Goal: Task Accomplishment & Management: Use online tool/utility

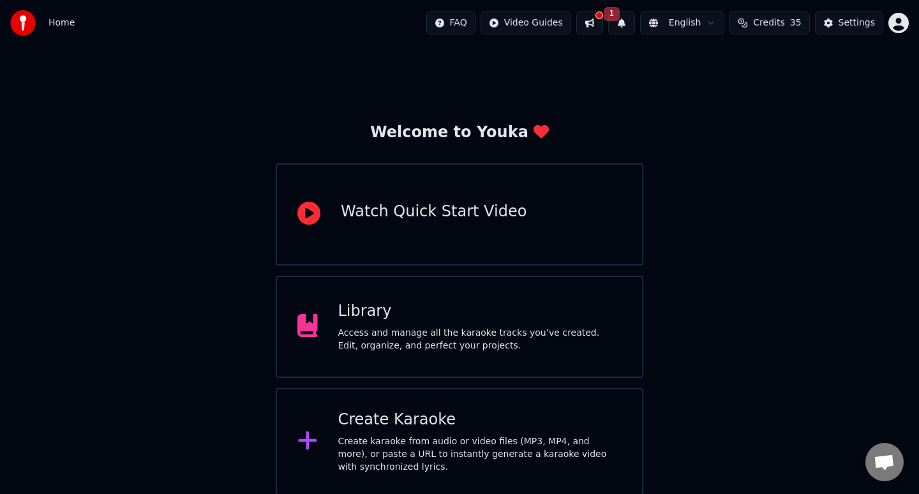
click at [602, 24] on button at bounding box center [589, 22] width 27 height 23
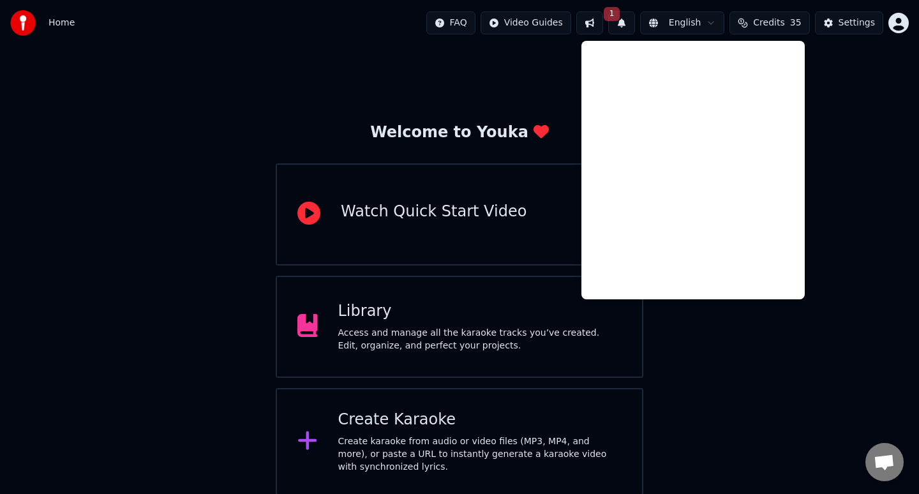
click at [634, 26] on button "1" at bounding box center [621, 22] width 27 height 23
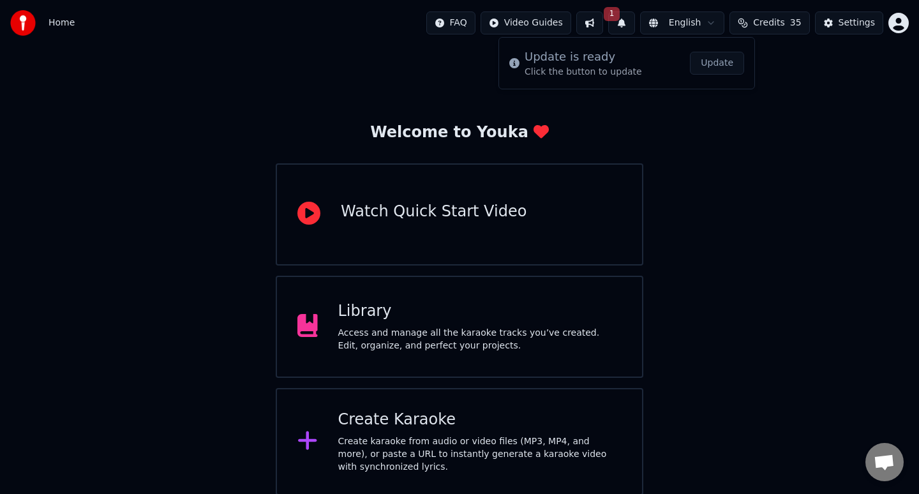
click at [620, 12] on span "1" at bounding box center [612, 14] width 17 height 14
click at [627, 26] on button "1" at bounding box center [621, 22] width 27 height 23
click at [718, 70] on button "Update" at bounding box center [717, 63] width 54 height 23
click at [479, 334] on div "Access and manage all the karaoke tracks you’ve created. Edit, organize, and pe…" at bounding box center [480, 340] width 284 height 26
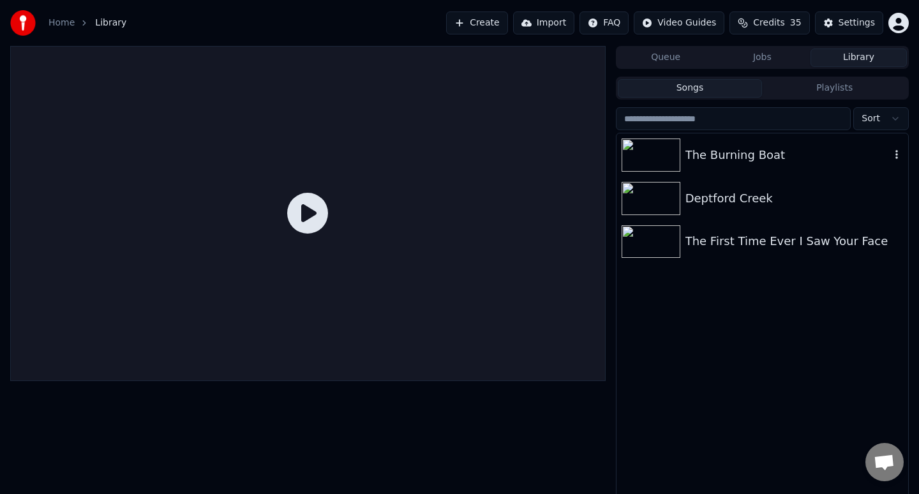
click at [645, 156] on img at bounding box center [651, 155] width 59 height 33
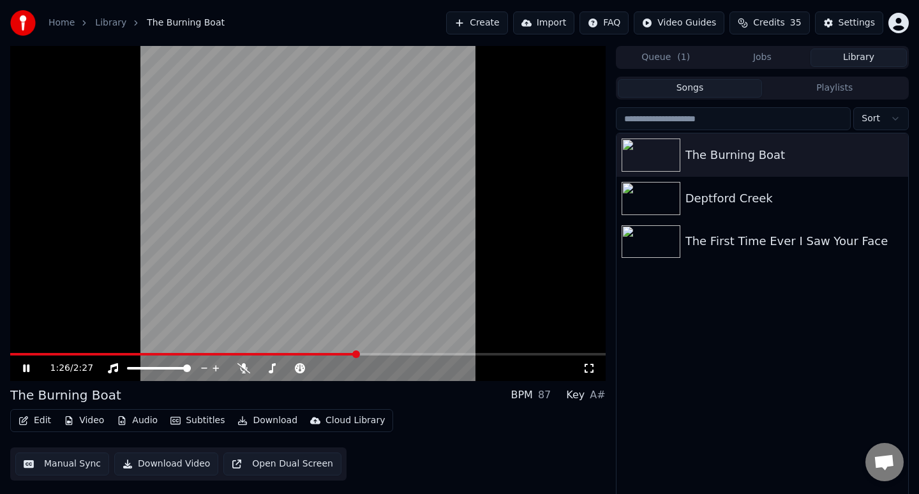
click at [355, 354] on span at bounding box center [308, 354] width 596 height 3
click at [379, 353] on span at bounding box center [308, 354] width 596 height 3
click at [649, 236] on img at bounding box center [651, 241] width 59 height 33
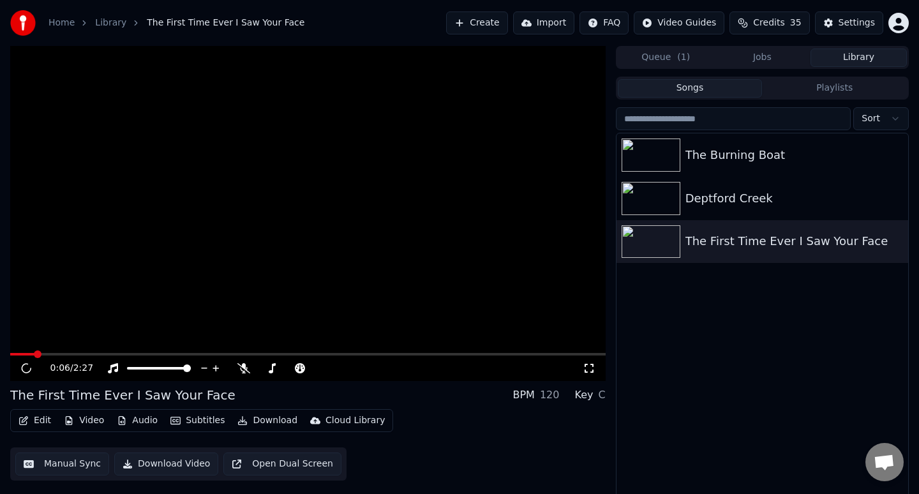
click at [35, 355] on span at bounding box center [308, 354] width 596 height 3
click at [10, 353] on span at bounding box center [10, 354] width 0 height 3
click at [738, 191] on div "Deptford Creek" at bounding box center [788, 199] width 205 height 18
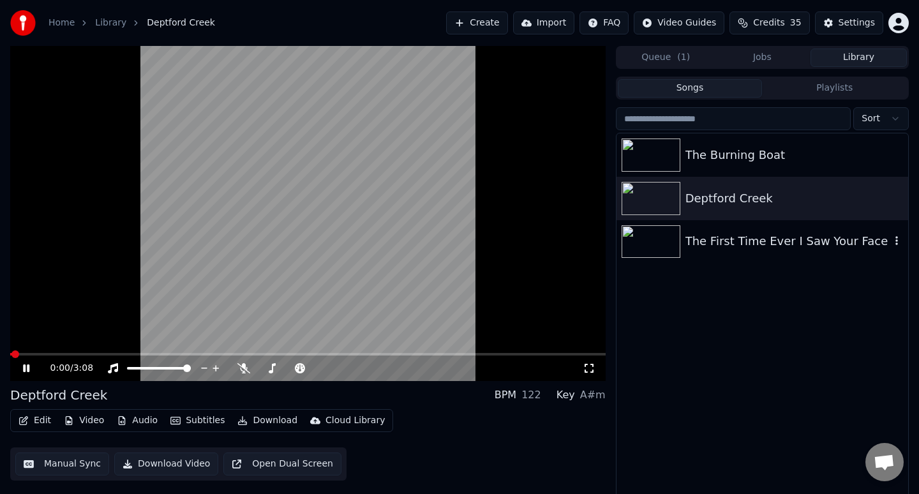
click at [734, 246] on div "The First Time Ever I Saw Your Face" at bounding box center [788, 241] width 205 height 18
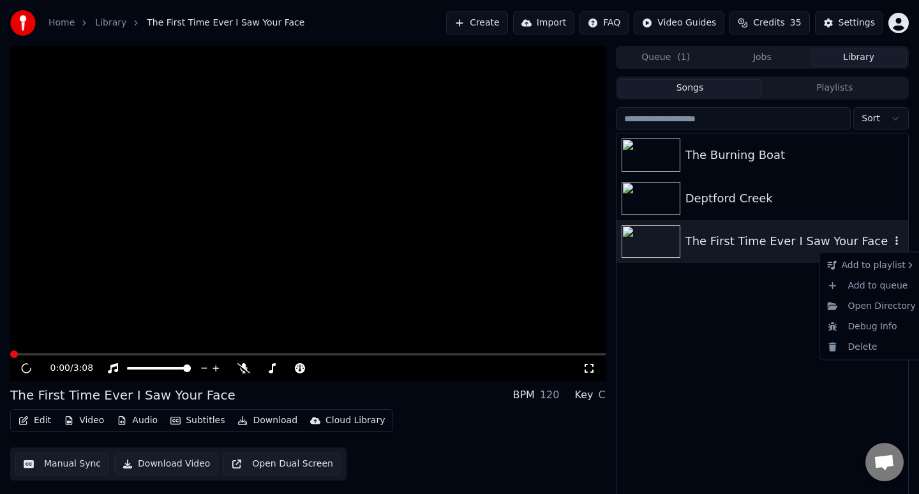
click at [899, 237] on icon "button" at bounding box center [896, 241] width 13 height 10
click at [61, 25] on link "Home" at bounding box center [62, 23] width 26 height 13
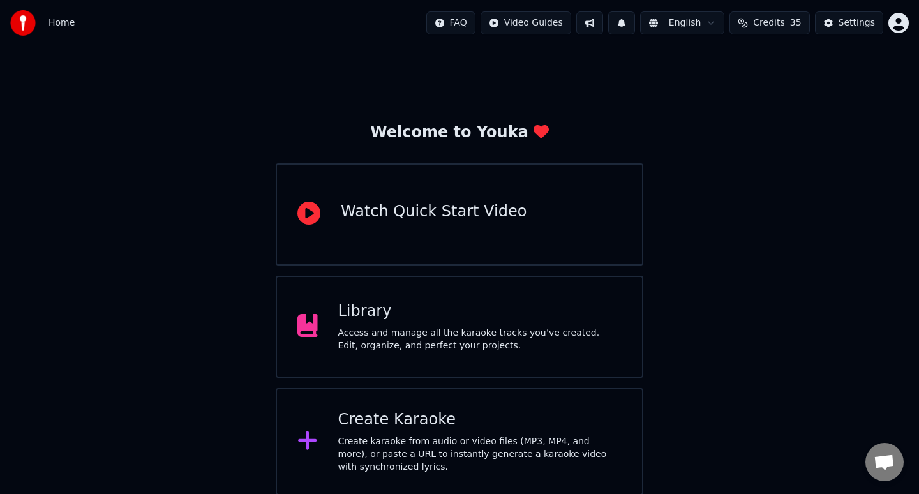
click at [400, 341] on div "Access and manage all the karaoke tracks you’ve created. Edit, organize, and pe…" at bounding box center [480, 340] width 284 height 26
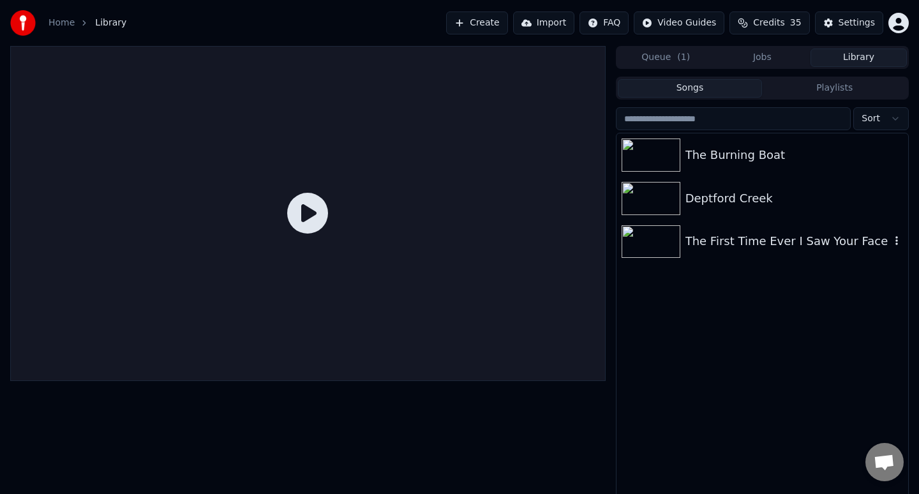
click at [645, 242] on img at bounding box center [651, 241] width 59 height 33
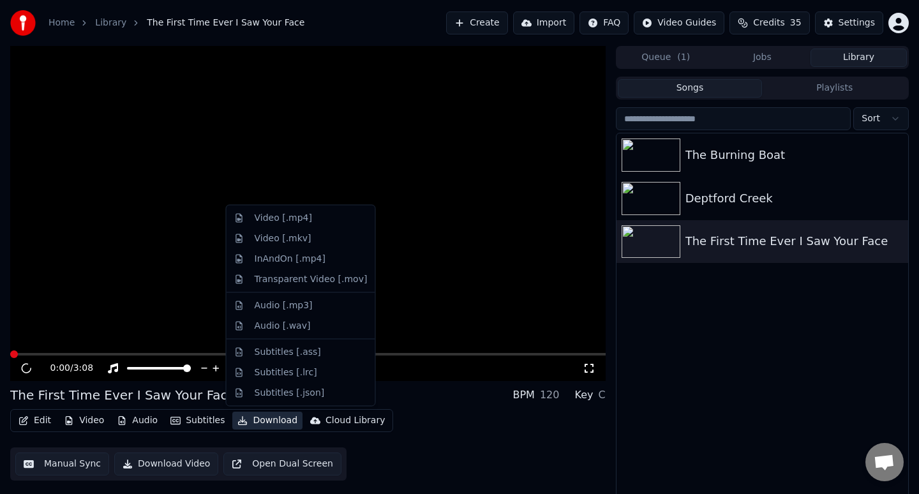
click at [264, 418] on button "Download" at bounding box center [267, 421] width 70 height 18
click at [313, 219] on div "Video [.mp4]" at bounding box center [311, 218] width 113 height 13
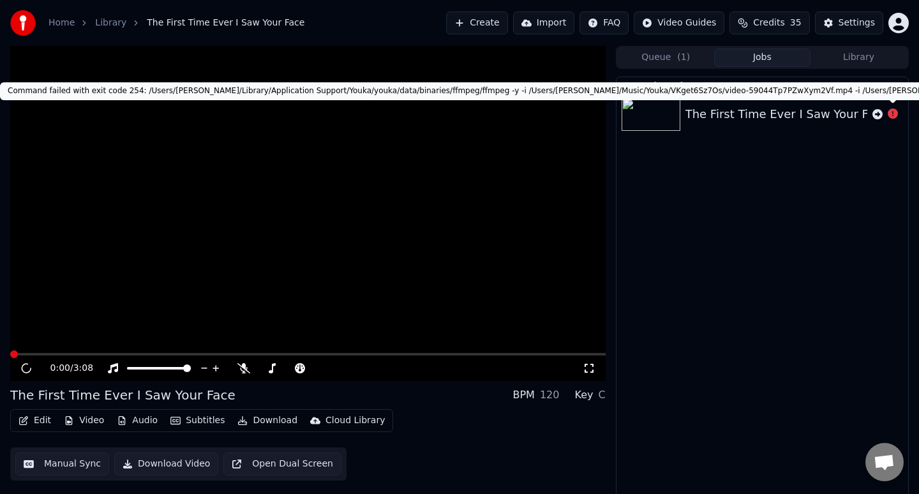
click at [890, 114] on icon at bounding box center [893, 114] width 10 height 10
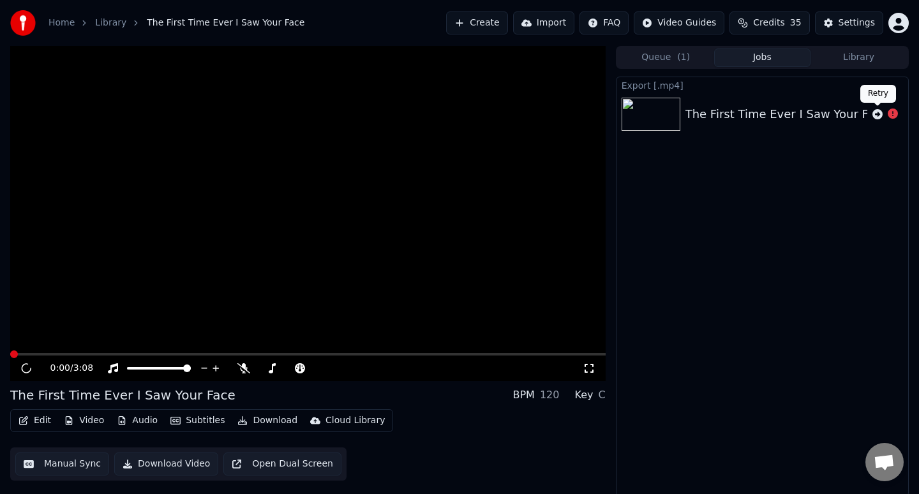
click at [879, 114] on icon at bounding box center [878, 114] width 10 height 10
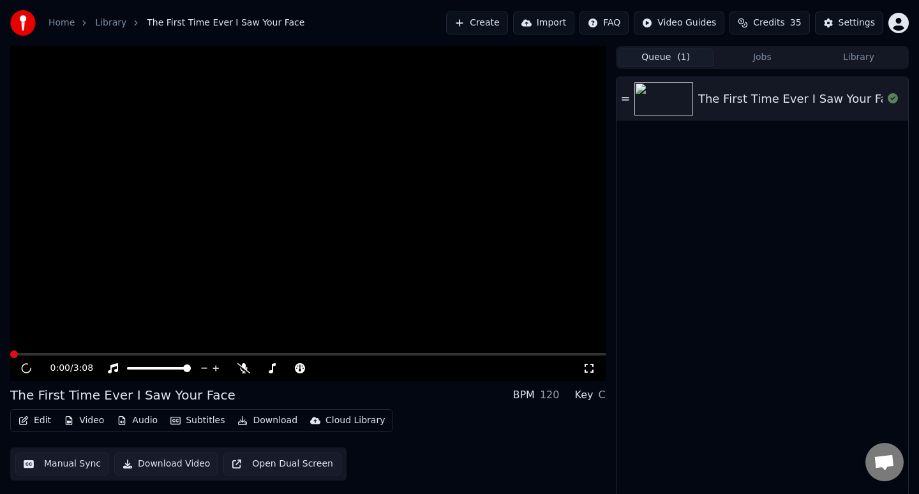
click at [677, 59] on span "( 1 )" at bounding box center [683, 57] width 13 height 13
click at [869, 56] on button "Library" at bounding box center [859, 58] width 96 height 19
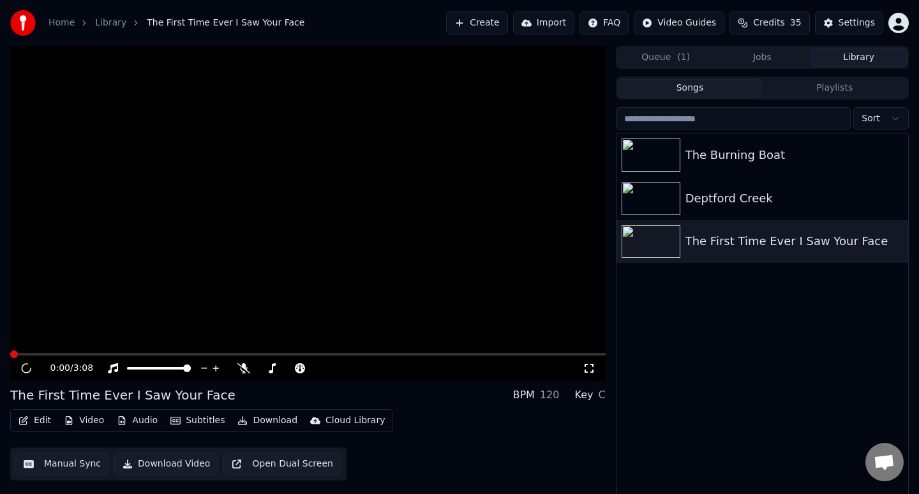
click at [180, 353] on span at bounding box center [308, 354] width 596 height 3
click at [13, 354] on span at bounding box center [11, 354] width 3 height 3
click at [10, 354] on span at bounding box center [10, 354] width 0 height 3
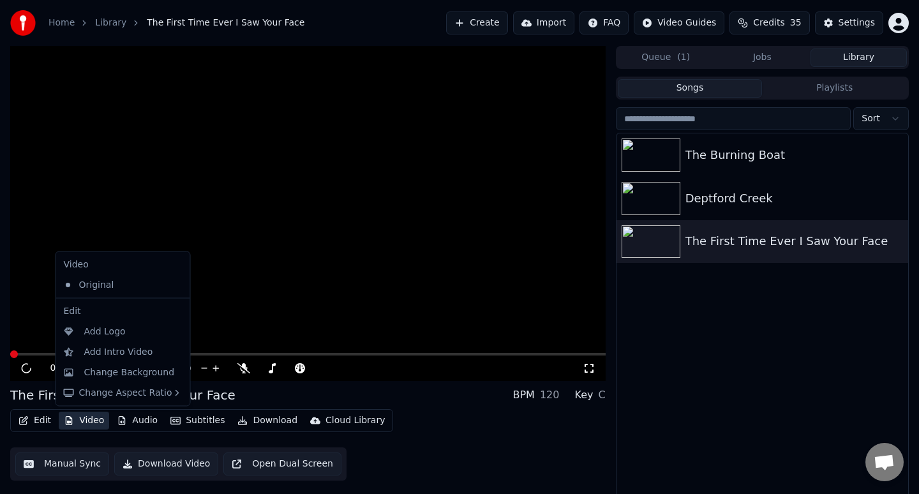
click at [80, 421] on button "Video" at bounding box center [84, 421] width 50 height 18
click at [113, 287] on div "Original" at bounding box center [114, 284] width 110 height 20
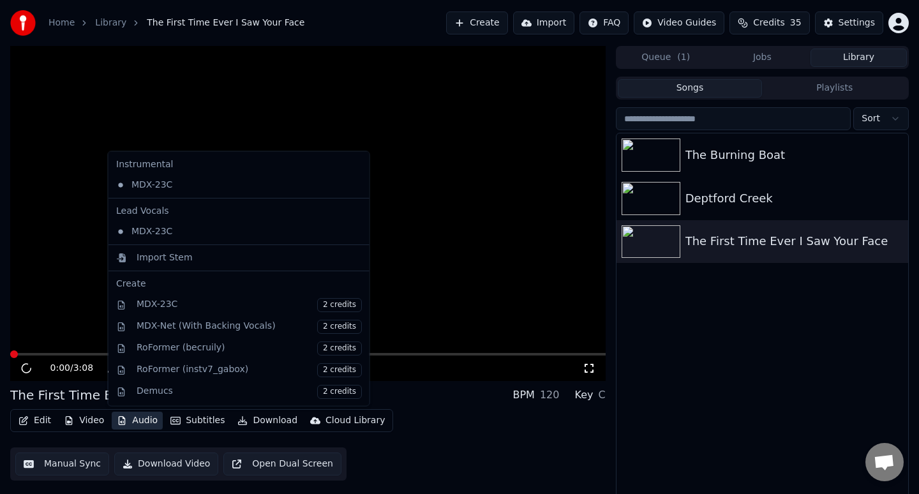
click at [142, 423] on button "Audio" at bounding box center [137, 421] width 51 height 18
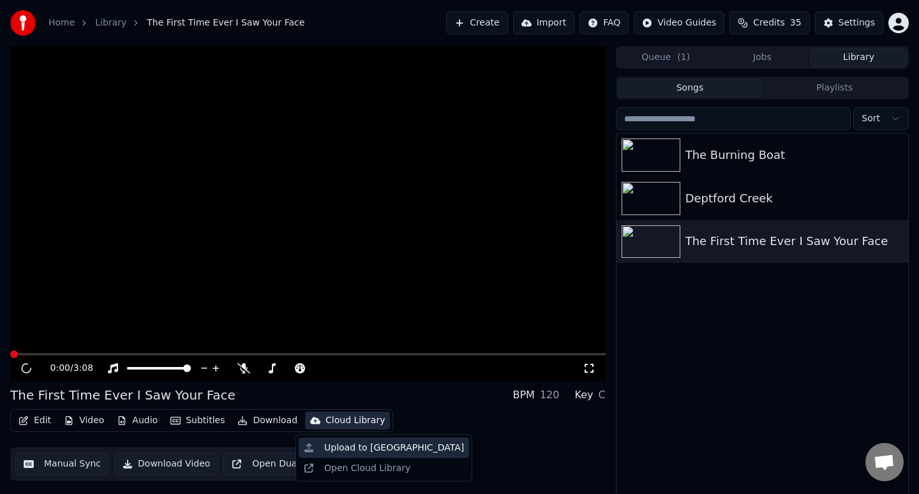
click at [365, 448] on div "Upload to [GEOGRAPHIC_DATA]" at bounding box center [394, 448] width 140 height 13
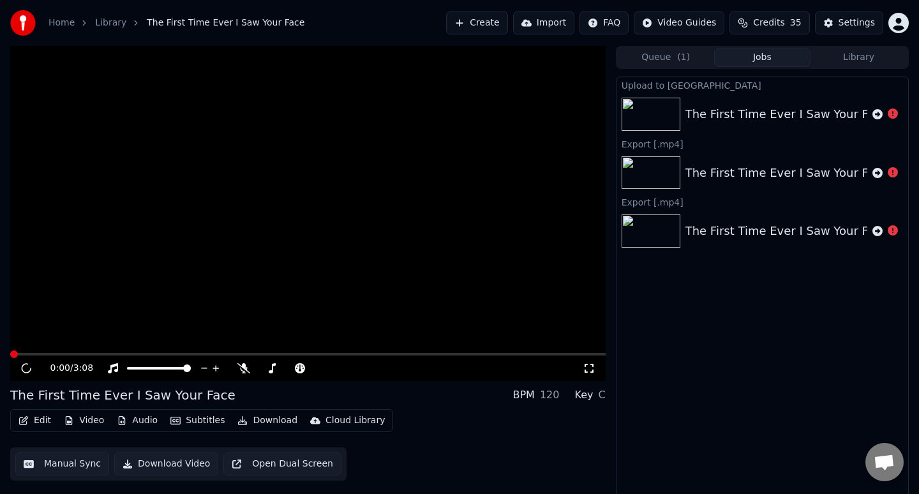
click at [161, 469] on button "Download Video" at bounding box center [166, 464] width 104 height 23
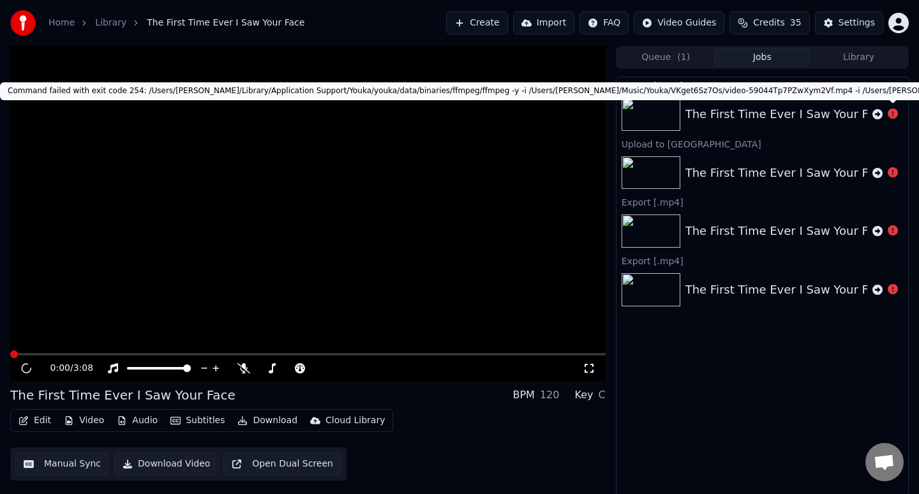
click at [892, 115] on icon at bounding box center [893, 114] width 10 height 10
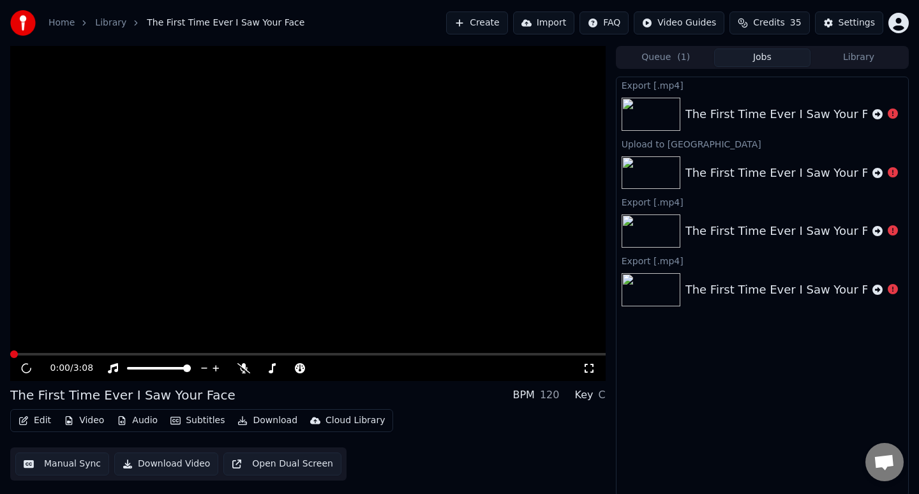
click at [892, 115] on icon at bounding box center [893, 114] width 10 height 10
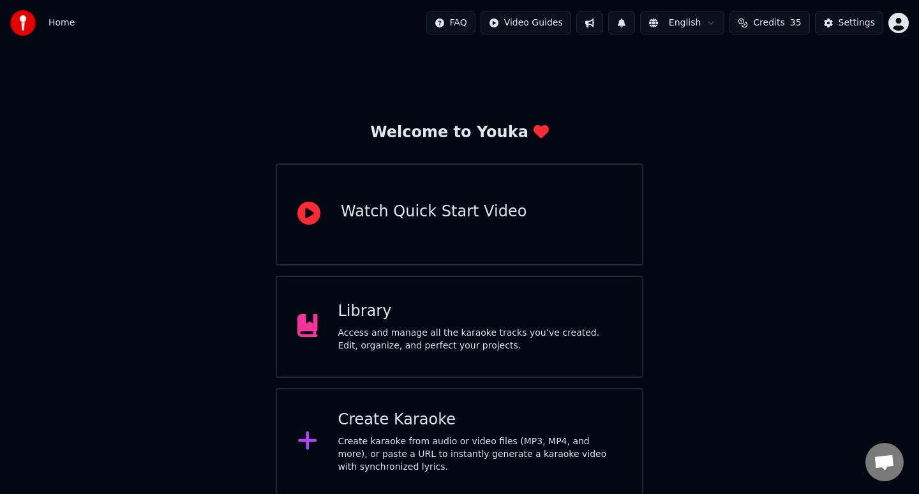
click at [428, 446] on div "Create karaoke from audio or video files (MP3, MP4, and more), or paste a URL t…" at bounding box center [480, 454] width 284 height 38
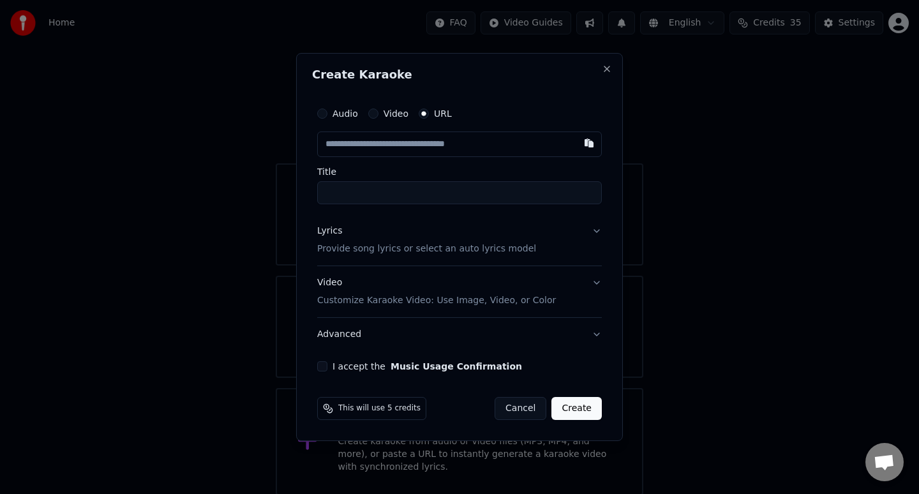
type input "**********"
click at [551, 245] on button "Lyrics Provide song lyrics or select an auto lyrics model" at bounding box center [459, 239] width 285 height 51
type input "**********"
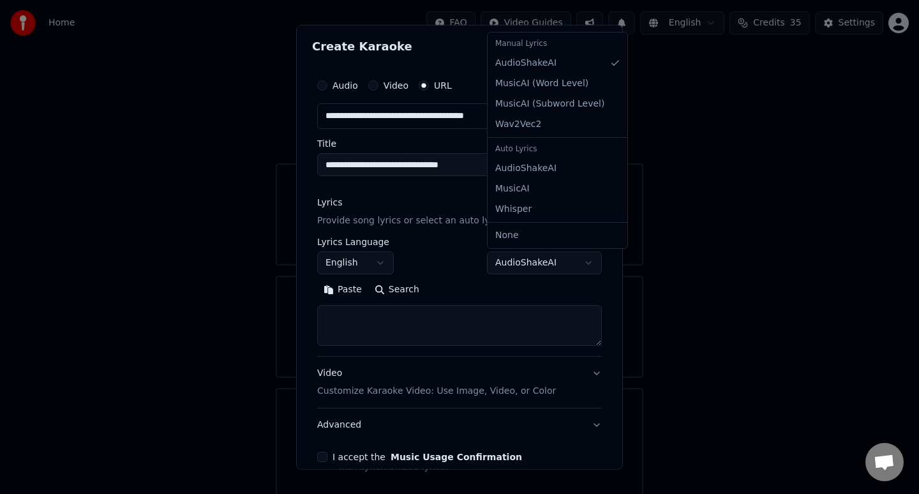
click at [549, 266] on body "**********" at bounding box center [459, 247] width 919 height 495
select select "**********"
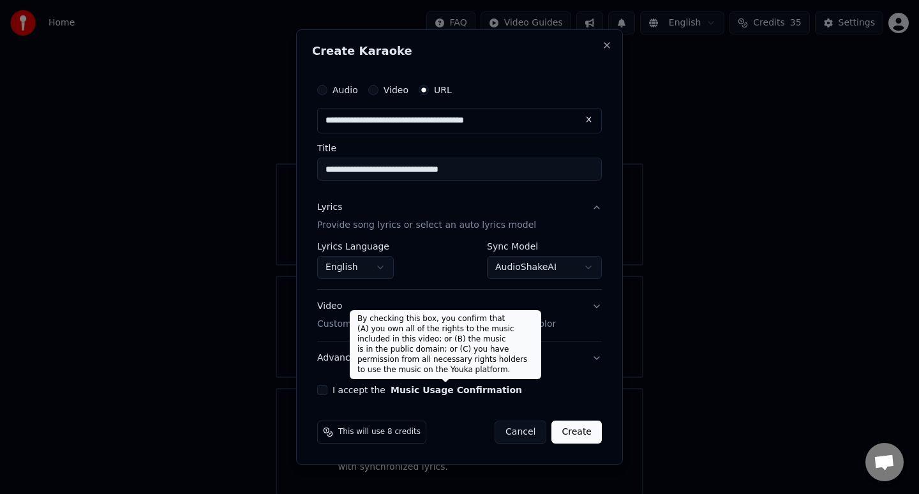
click at [426, 387] on button "Music Usage Confirmation" at bounding box center [456, 390] width 131 height 9
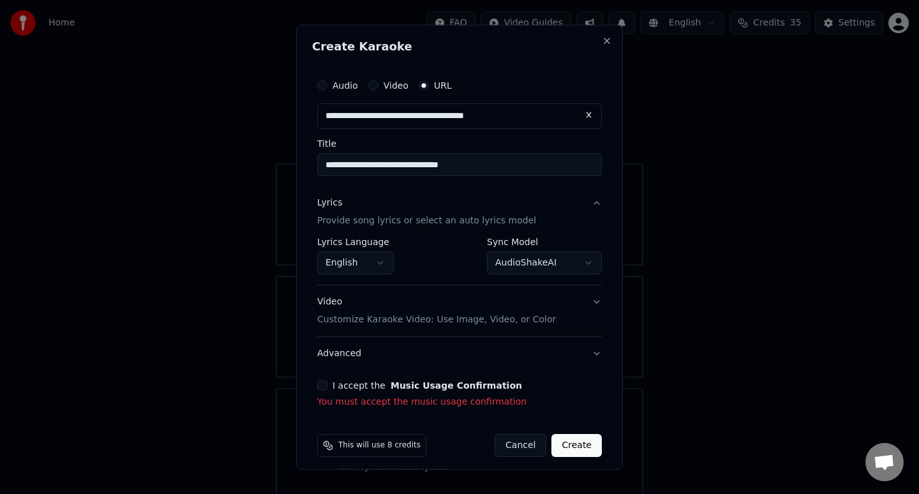
click at [320, 384] on button "I accept the Music Usage Confirmation" at bounding box center [322, 385] width 10 height 10
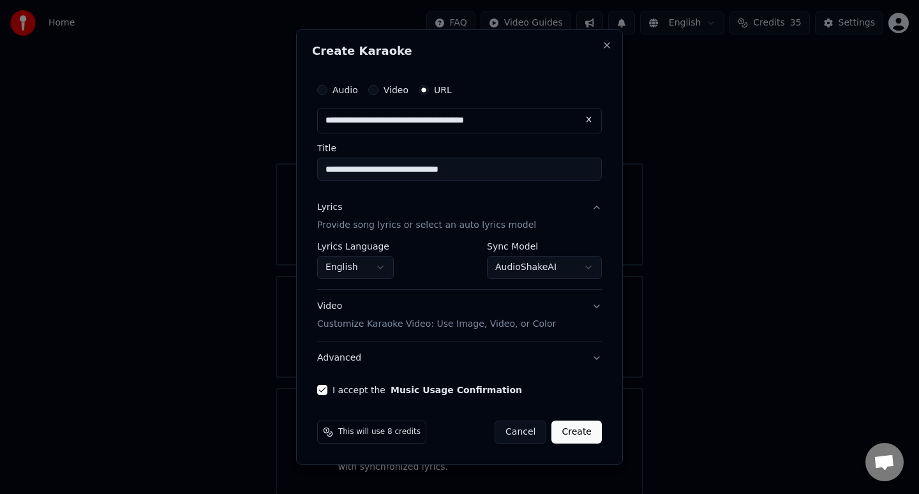
click at [583, 434] on button "Create" at bounding box center [576, 432] width 50 height 23
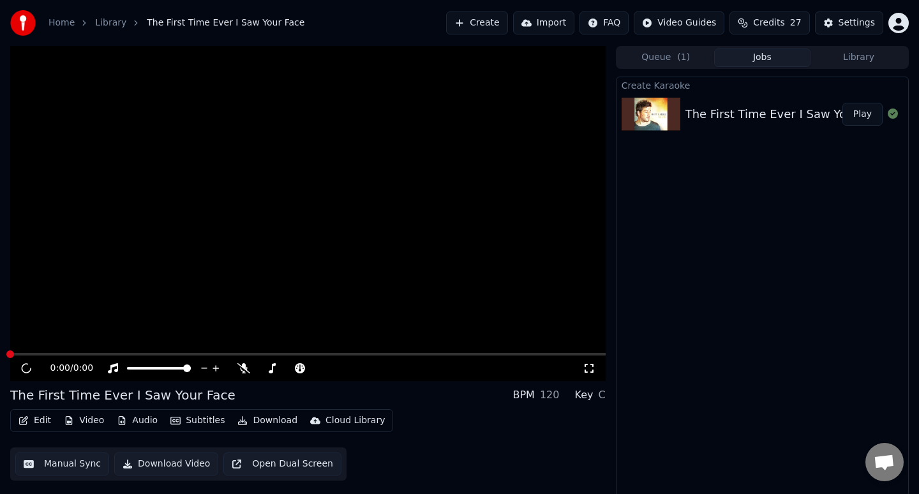
click at [866, 116] on button "Play" at bounding box center [863, 114] width 40 height 23
click at [655, 112] on img at bounding box center [651, 114] width 59 height 33
click at [714, 117] on div "The First Time Ever I Saw Your Face" at bounding box center [787, 114] width 203 height 18
click at [680, 59] on span "( 1 )" at bounding box center [683, 57] width 13 height 13
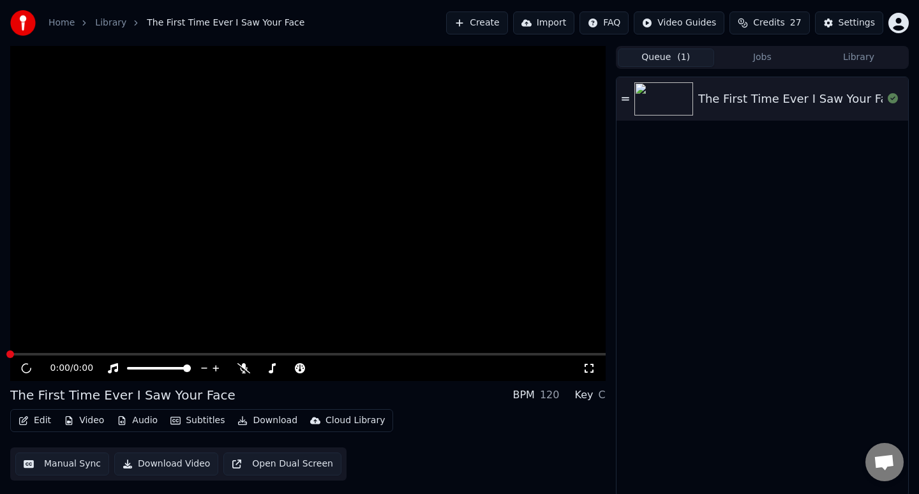
click at [760, 59] on button "Jobs" at bounding box center [762, 58] width 96 height 19
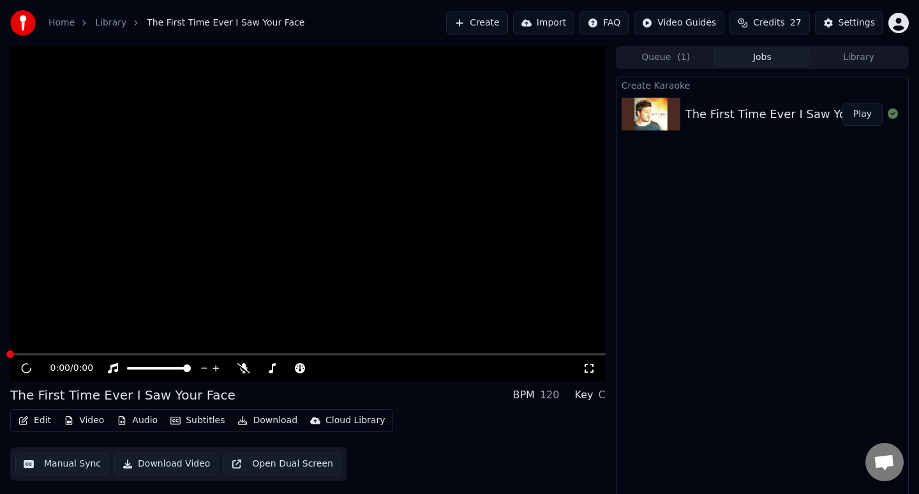
click at [847, 58] on button "Library" at bounding box center [859, 58] width 96 height 19
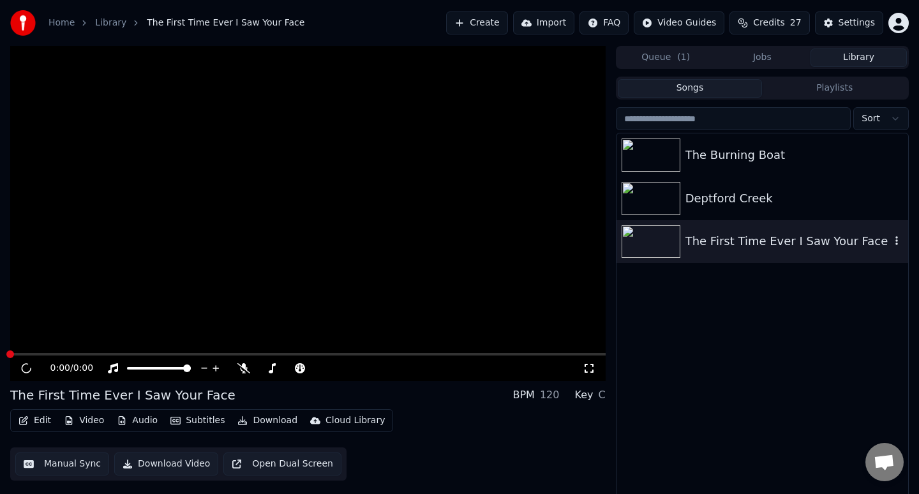
click at [896, 237] on icon "button" at bounding box center [897, 241] width 3 height 9
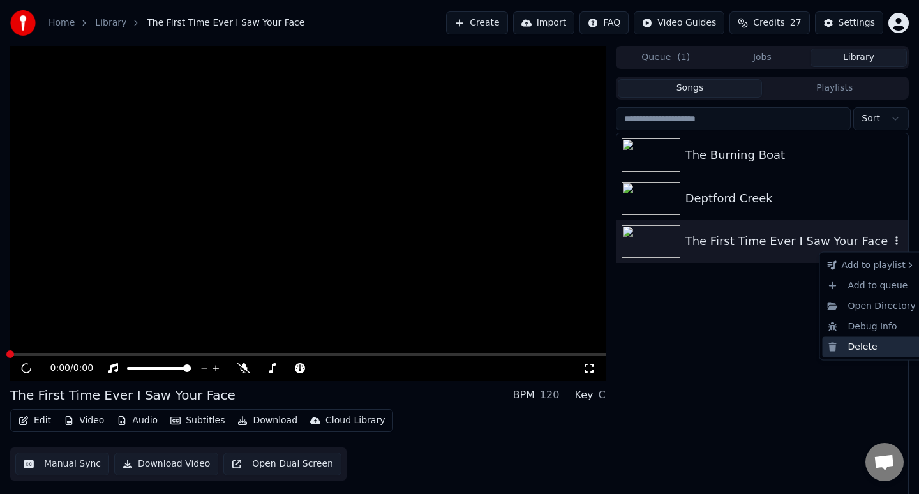
click at [847, 349] on div "Delete" at bounding box center [872, 346] width 98 height 20
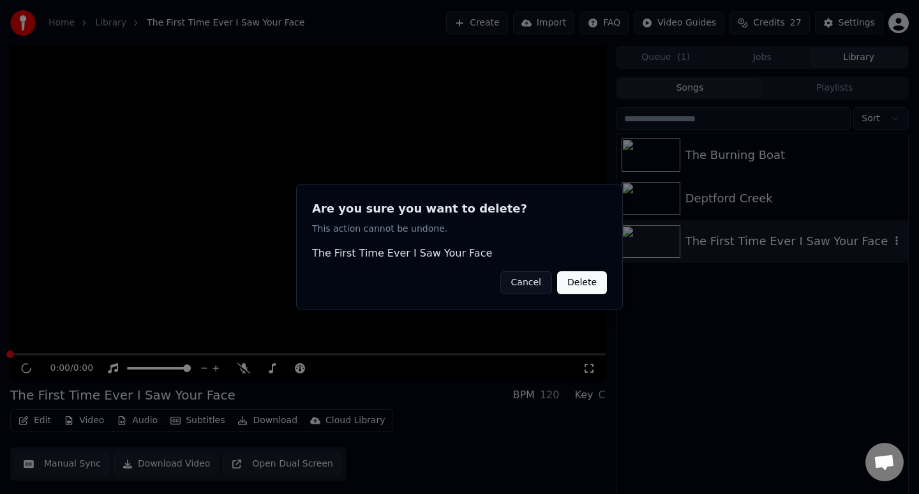
click at [582, 288] on button "Delete" at bounding box center [582, 282] width 50 height 23
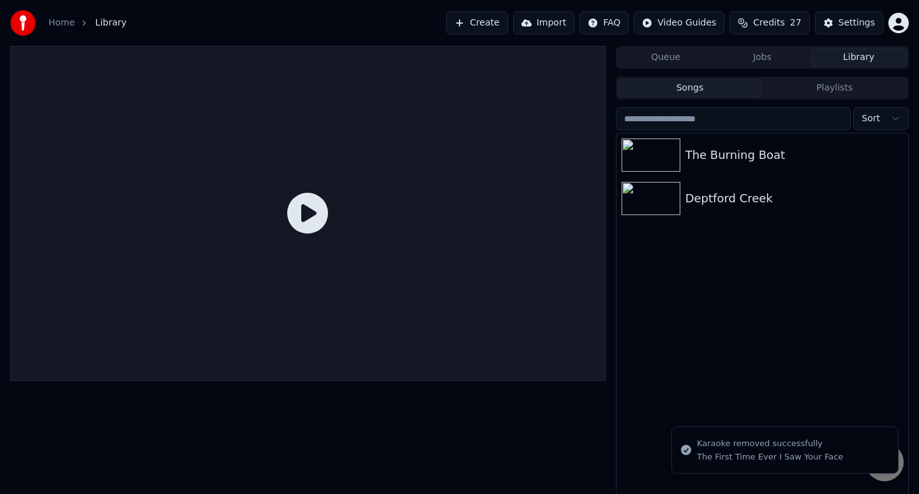
click at [487, 22] on button "Create" at bounding box center [477, 22] width 62 height 23
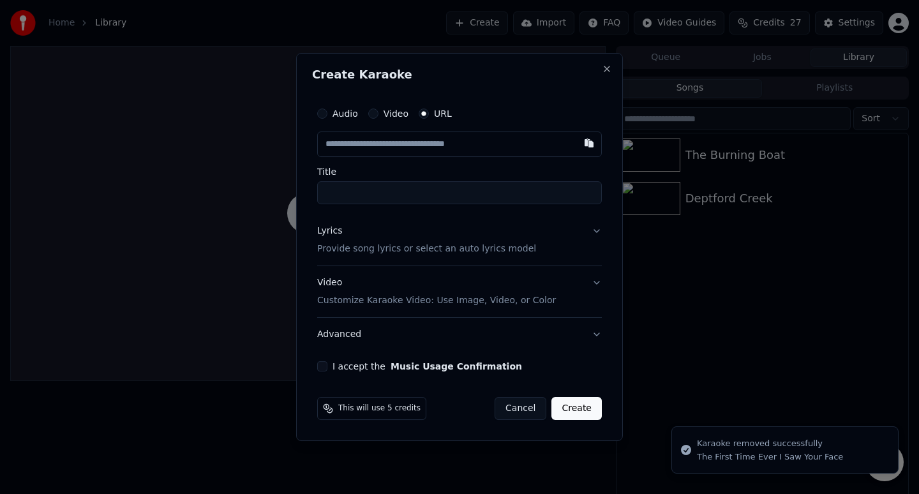
type input "**********"
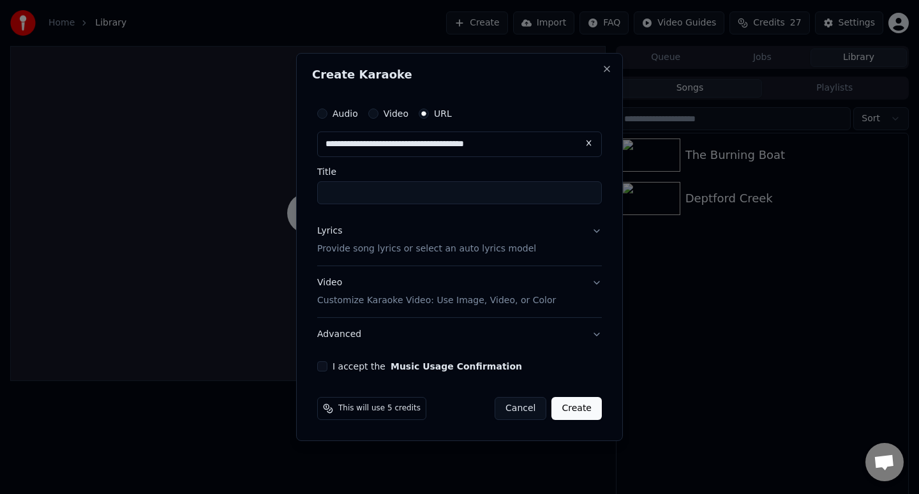
type input "**********"
click at [522, 240] on div "Lyrics Provide song lyrics or select an auto lyrics model" at bounding box center [426, 240] width 219 height 31
type input "**********"
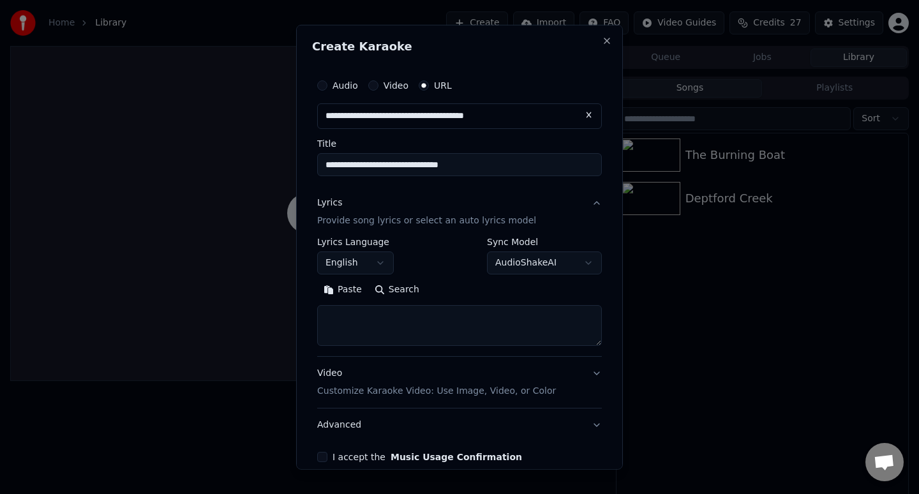
click at [535, 259] on body "**********" at bounding box center [459, 247] width 919 height 494
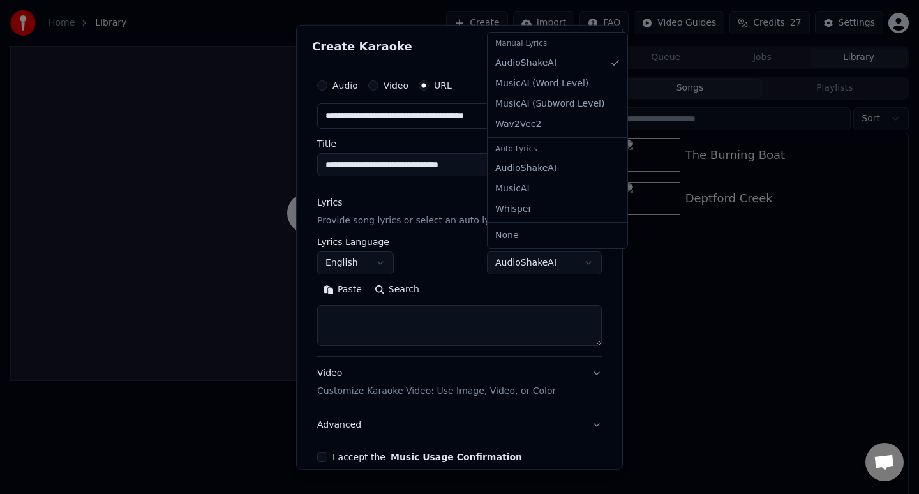
select select "**********"
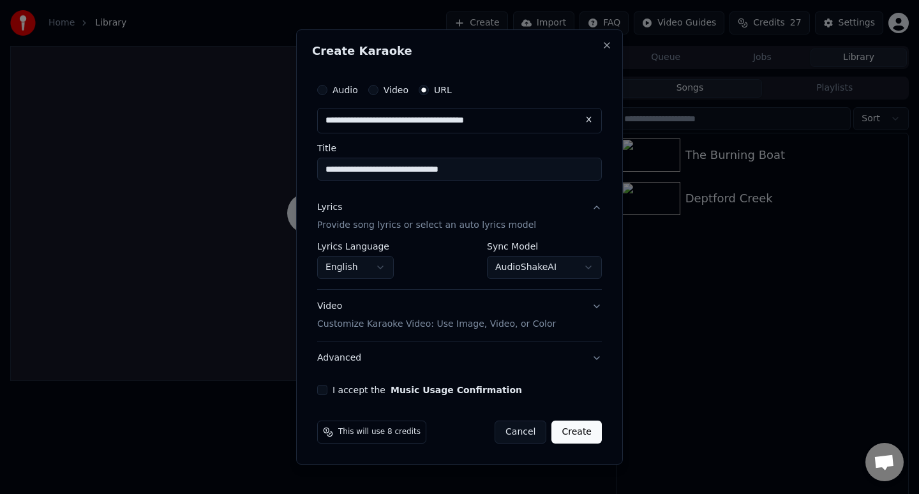
click at [321, 393] on button "I accept the Music Usage Confirmation" at bounding box center [322, 390] width 10 height 10
click at [583, 430] on button "Create" at bounding box center [576, 432] width 50 height 23
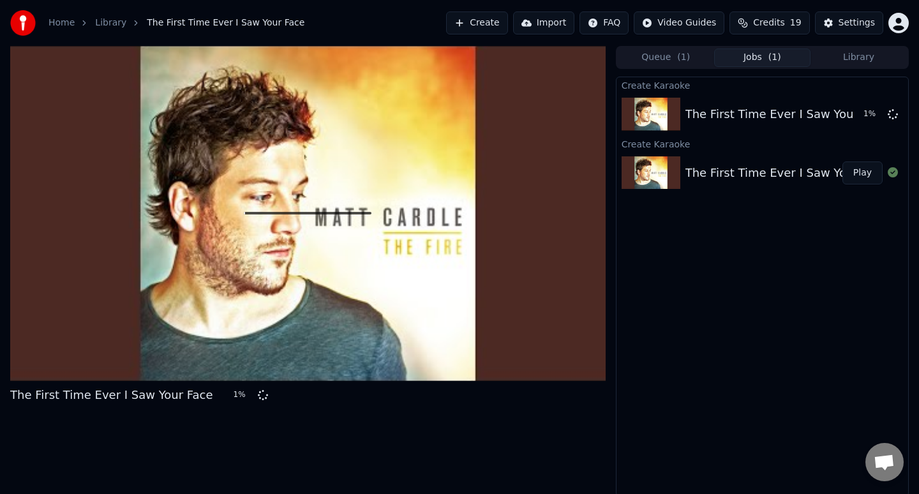
click at [857, 66] on div "Queue ( 1 ) Jobs ( 1 ) Library" at bounding box center [762, 57] width 293 height 23
click at [858, 64] on button "Library" at bounding box center [859, 58] width 96 height 19
click at [763, 57] on button "Jobs ( 1 )" at bounding box center [762, 58] width 96 height 19
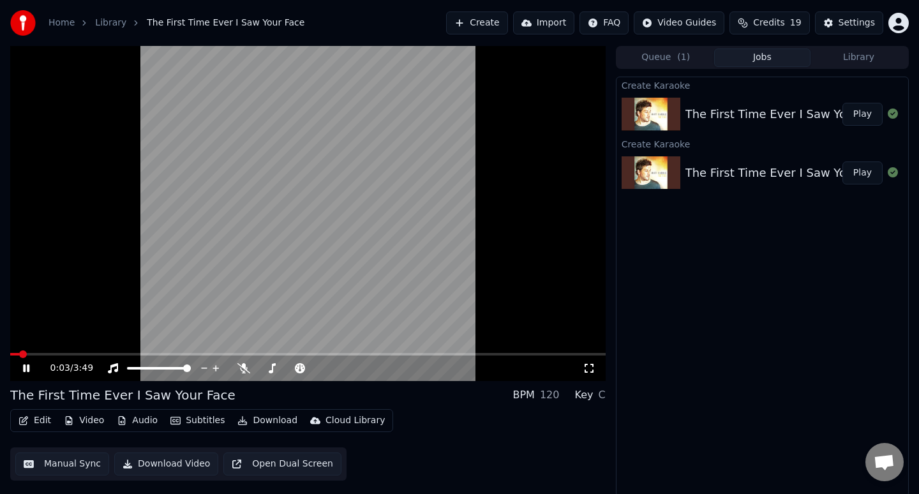
click at [26, 368] on icon at bounding box center [35, 368] width 30 height 10
click at [453, 123] on video at bounding box center [308, 213] width 596 height 335
click at [373, 148] on video at bounding box center [308, 213] width 596 height 335
